Goal: Task Accomplishment & Management: Manage account settings

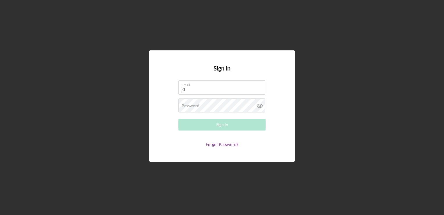
type input "j"
type input "[EMAIL_ADDRESS][DOMAIN_NAME]"
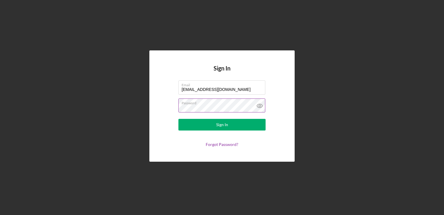
click at [179, 119] on button "Sign In" at bounding box center [222, 125] width 87 height 12
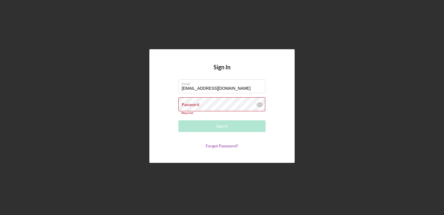
click at [303, 38] on div "Sign In Email [EMAIL_ADDRESS][DOMAIN_NAME] Password Required Sign In Forgot Pas…" at bounding box center [222, 106] width 438 height 212
drag, startPoint x: 263, startPoint y: 156, endPoint x: 88, endPoint y: 102, distance: 182.8
click at [88, 102] on div "Sign In Email [EMAIL_ADDRESS][DOMAIN_NAME] Password Required Sign In Forgot Pas…" at bounding box center [222, 106] width 438 height 212
click at [42, 63] on div "Sign In Email [EMAIL_ADDRESS][DOMAIN_NAME] Password Required Sign In Forgot Pas…" at bounding box center [222, 106] width 438 height 212
click at [348, 46] on div "Sign In Email [EMAIL_ADDRESS][DOMAIN_NAME] Password Required Sign In Forgot Pas…" at bounding box center [222, 106] width 438 height 212
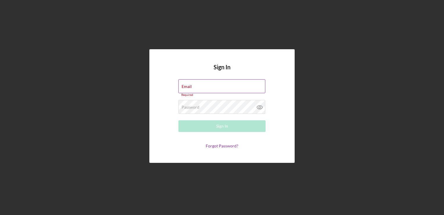
click at [195, 87] on div "Email Required" at bounding box center [222, 87] width 87 height 17
click at [238, 84] on div "Email Required" at bounding box center [222, 87] width 87 height 17
click at [236, 84] on div "Email Required" at bounding box center [222, 87] width 87 height 17
click at [229, 86] on input "Email" at bounding box center [222, 86] width 87 height 14
type input "d"
